Goal: Transaction & Acquisition: Download file/media

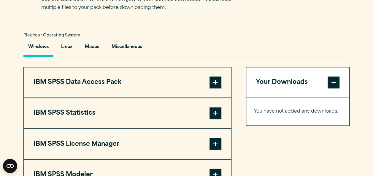
scroll to position [416, 0]
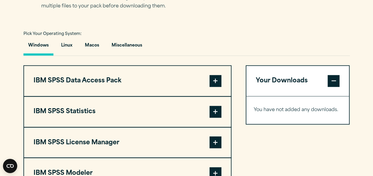
click at [220, 111] on span at bounding box center [216, 112] width 12 height 12
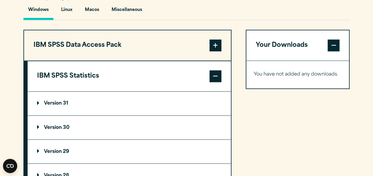
scroll to position [475, 0]
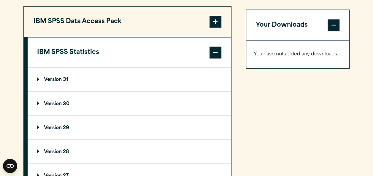
click at [45, 127] on p "Version 29" at bounding box center [53, 128] width 32 height 5
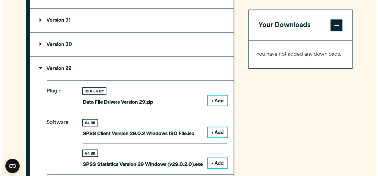
scroll to position [594, 0]
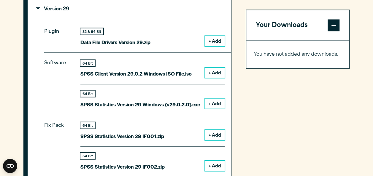
click at [216, 102] on button "+ Add" at bounding box center [215, 104] width 20 height 10
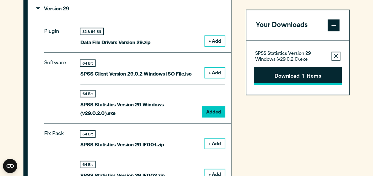
click at [300, 72] on button "Download 1 Items" at bounding box center [298, 76] width 88 height 18
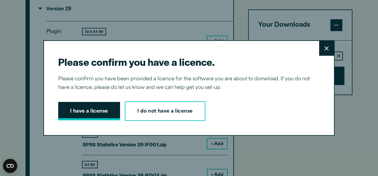
click at [88, 110] on button "I have a license" at bounding box center [89, 111] width 62 height 18
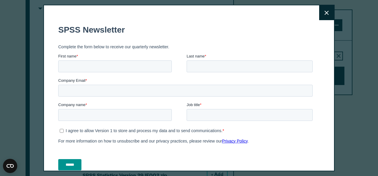
click at [324, 15] on icon at bounding box center [326, 13] width 4 height 4
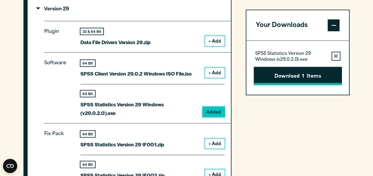
click at [305, 77] on span "1" at bounding box center [303, 77] width 2 height 8
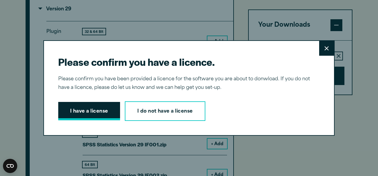
click at [84, 110] on button "I have a license" at bounding box center [89, 111] width 62 height 18
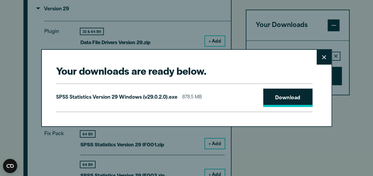
click at [291, 98] on link "Download" at bounding box center [288, 98] width 49 height 18
